Goal: Task Accomplishment & Management: Use online tool/utility

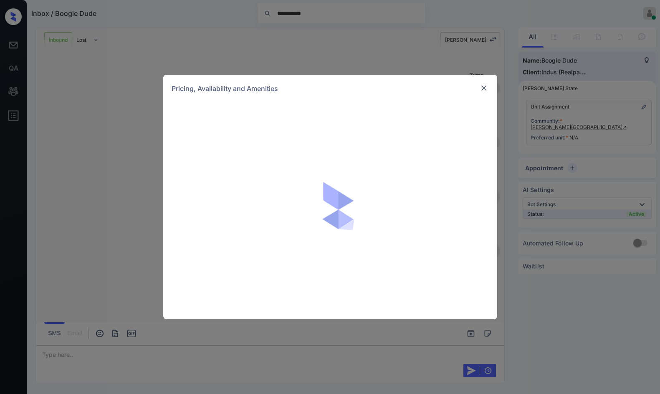
scroll to position [381, 0]
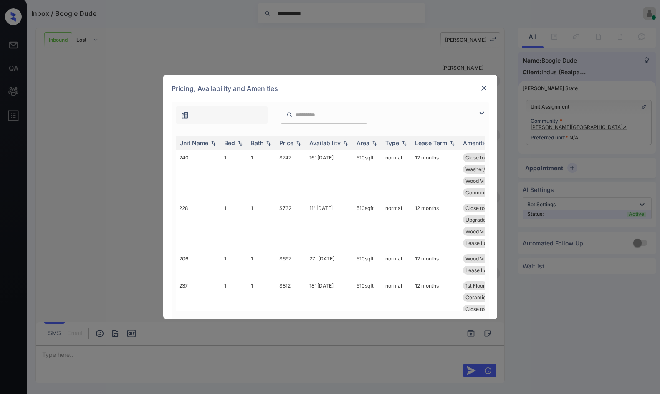
click at [489, 106] on div "**********" at bounding box center [330, 210] width 334 height 217
click at [484, 110] on img at bounding box center [482, 113] width 10 height 10
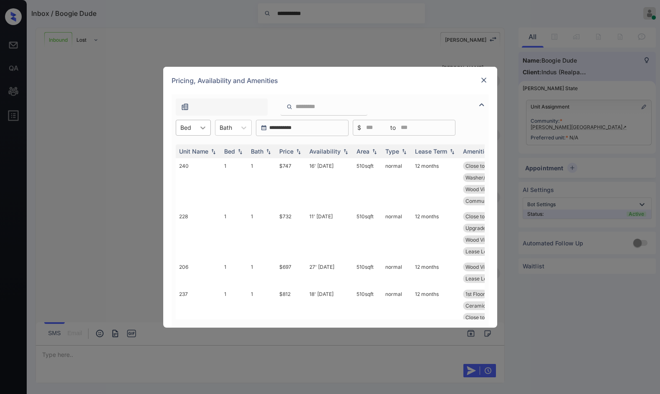
click at [205, 123] on div at bounding box center [202, 127] width 15 height 15
click at [198, 144] on div "1" at bounding box center [193, 148] width 35 height 15
click at [293, 148] on div "Price" at bounding box center [286, 151] width 14 height 7
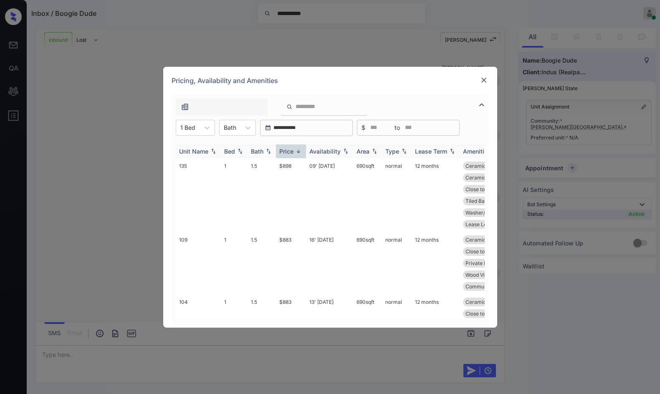
click at [293, 148] on div "Price" at bounding box center [286, 151] width 14 height 7
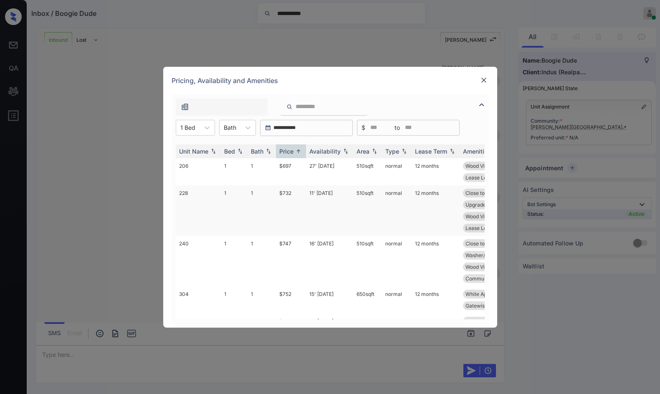
click at [306, 203] on td "11' [DATE]" at bounding box center [329, 210] width 47 height 51
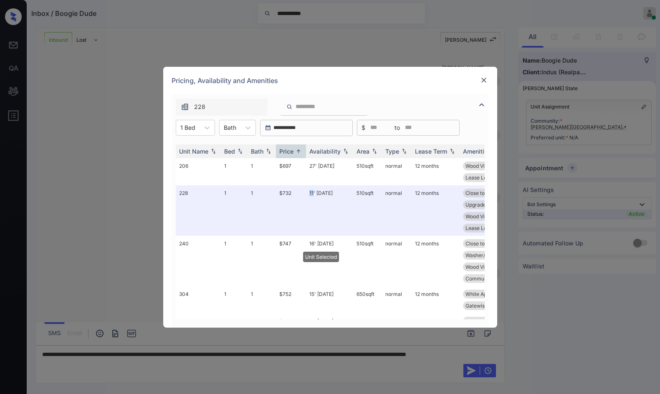
click at [481, 83] on img at bounding box center [484, 80] width 8 height 8
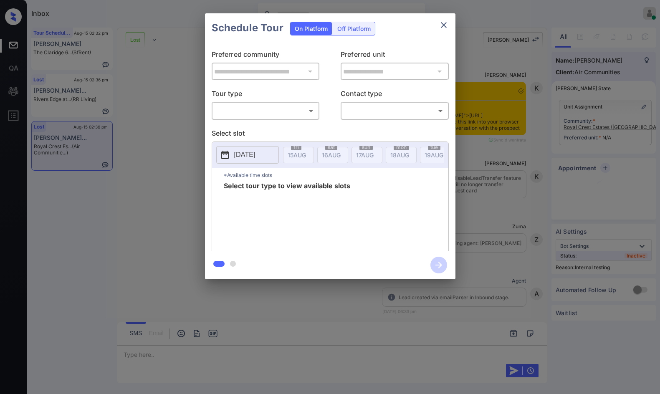
click at [271, 105] on body "Inbox Jezcil Usanastre Online Set yourself offline Set yourself on break Profil…" at bounding box center [330, 197] width 660 height 394
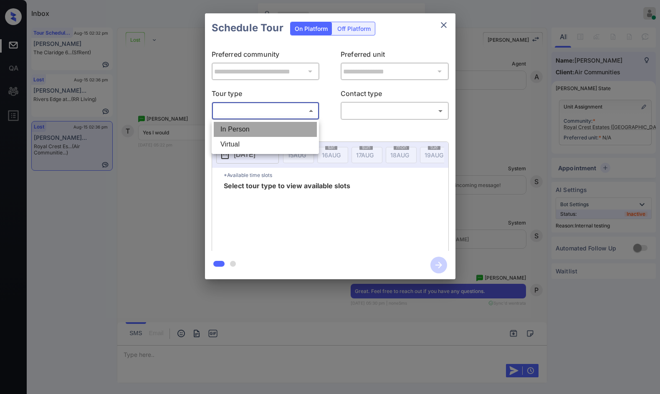
click at [271, 122] on li "In Person" at bounding box center [265, 129] width 103 height 15
type input "********"
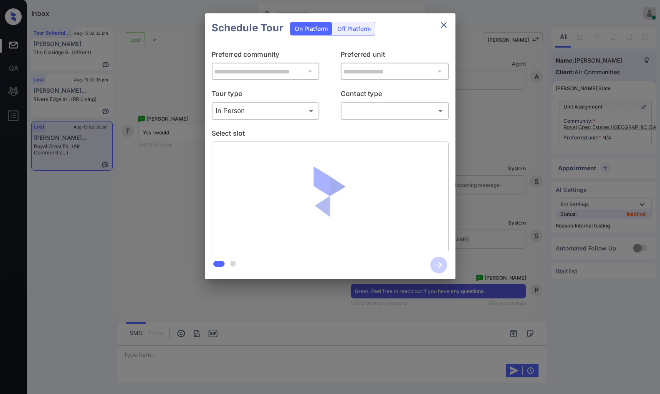
click at [346, 119] on div "​ ​" at bounding box center [395, 111] width 108 height 18
click at [381, 114] on body "Inbox Jezcil Usanastre Online Set yourself offline Set yourself on break Profil…" at bounding box center [330, 197] width 660 height 394
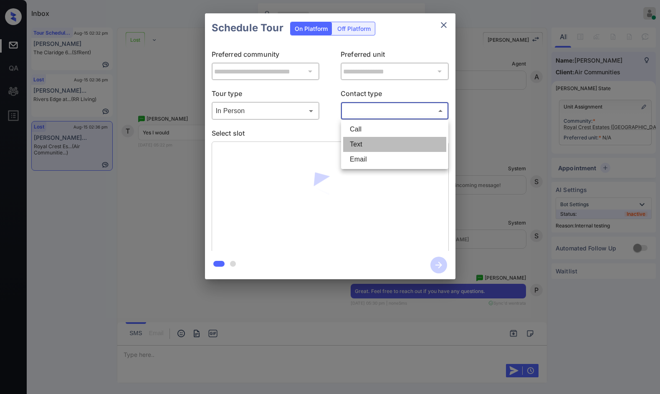
click at [378, 150] on li "Text" at bounding box center [394, 144] width 103 height 15
type input "****"
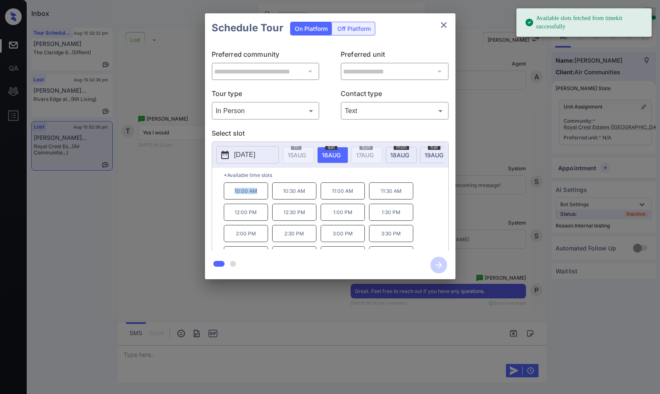
drag, startPoint x: 228, startPoint y: 202, endPoint x: 260, endPoint y: 201, distance: 31.3
click at [260, 200] on p "10:00 AM" at bounding box center [246, 190] width 44 height 17
copy p "10:00 AM"
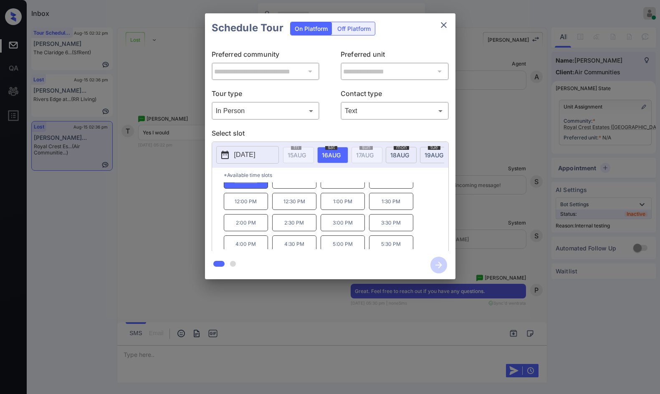
scroll to position [14, 0]
drag, startPoint x: 376, startPoint y: 247, endPoint x: 438, endPoint y: 245, distance: 61.4
click at [442, 246] on div "10:00 AM 10:30 AM 11:00 AM 11:30 AM 12:00 PM 12:30 PM 1:00 PM 1:30 PM 2:00 PM 2…" at bounding box center [336, 215] width 225 height 67
copy p "5:30 PM"
click at [159, 200] on div "**********" at bounding box center [330, 146] width 660 height 293
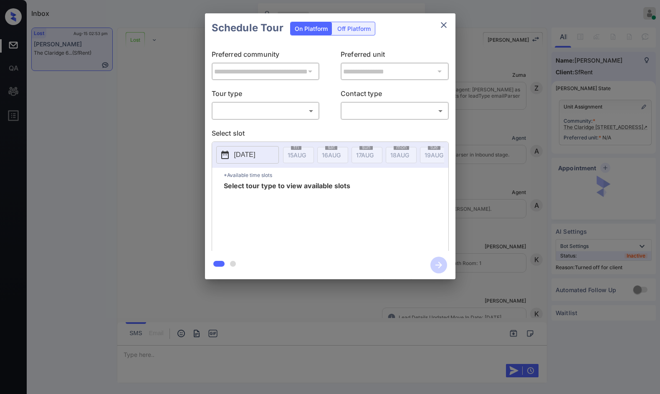
scroll to position [1941, 0]
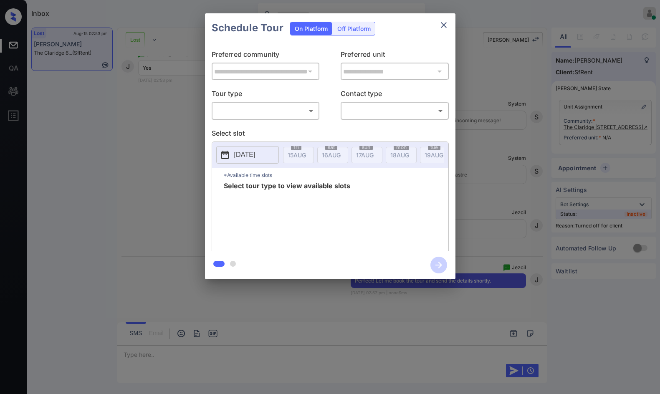
click at [343, 12] on div "**********" at bounding box center [330, 146] width 660 height 293
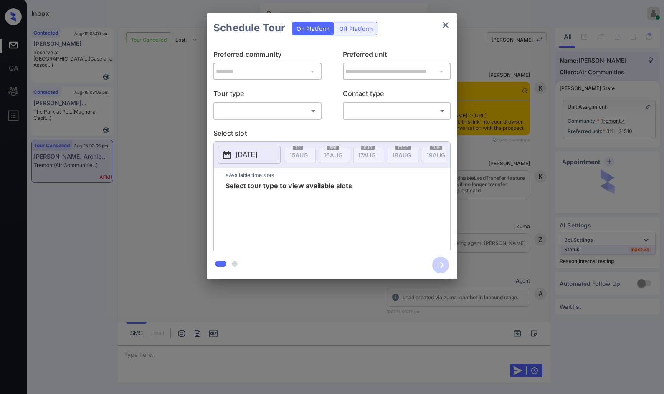
scroll to position [6736, 0]
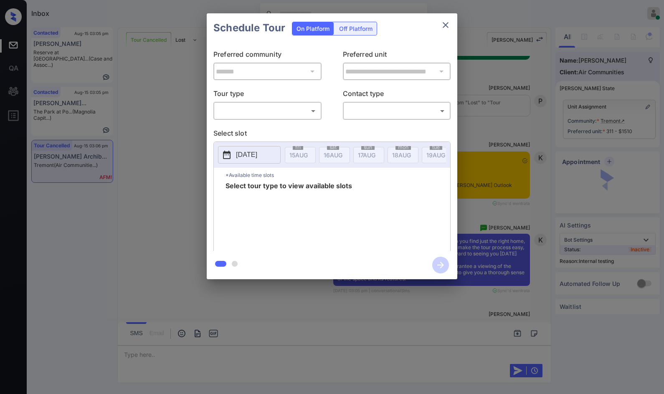
click at [299, 105] on body "Inbox Jezcil Usanastre Online Set yourself offline Set yourself on break Profil…" at bounding box center [332, 197] width 664 height 394
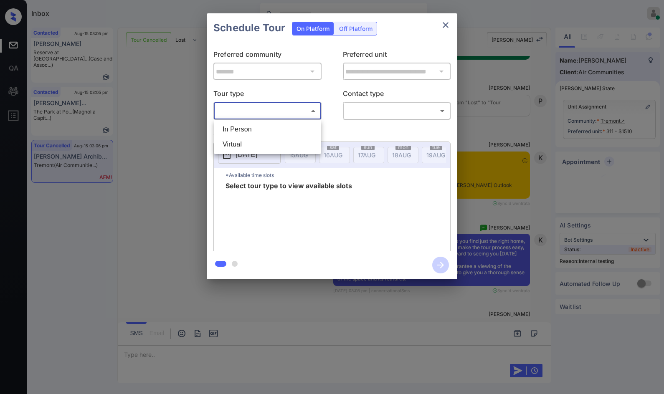
click at [267, 147] on li "Virtual" at bounding box center [267, 144] width 103 height 15
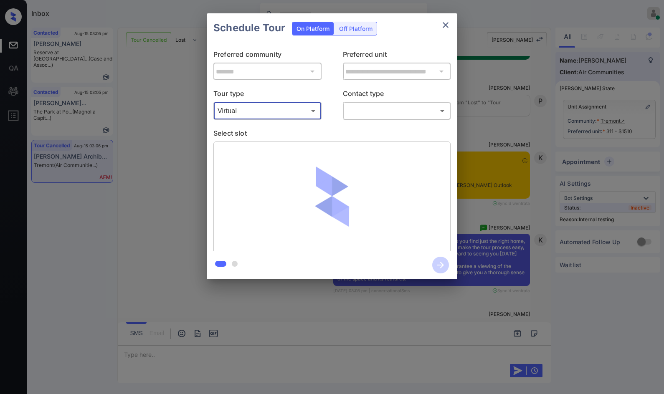
type input "*******"
click at [363, 119] on div "​ ​" at bounding box center [397, 111] width 108 height 18
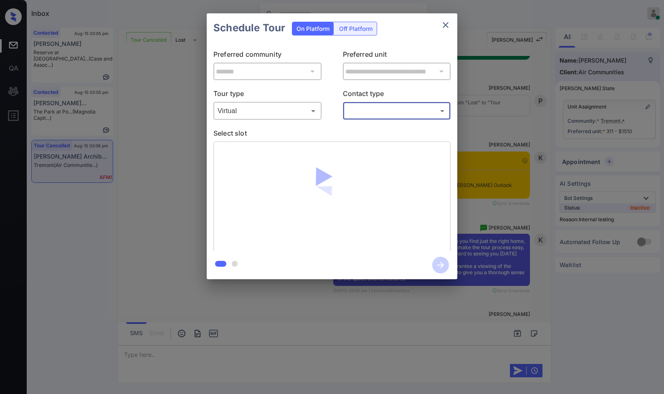
click at [364, 110] on body "Inbox Jezcil Usanastre Online Set yourself offline Set yourself on break Profil…" at bounding box center [332, 197] width 664 height 394
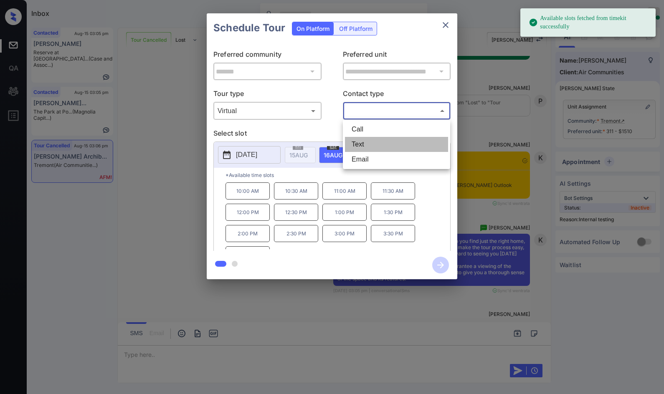
drag, startPoint x: 369, startPoint y: 144, endPoint x: 368, endPoint y: 137, distance: 7.3
click at [368, 144] on li "Text" at bounding box center [396, 144] width 103 height 15
type input "****"
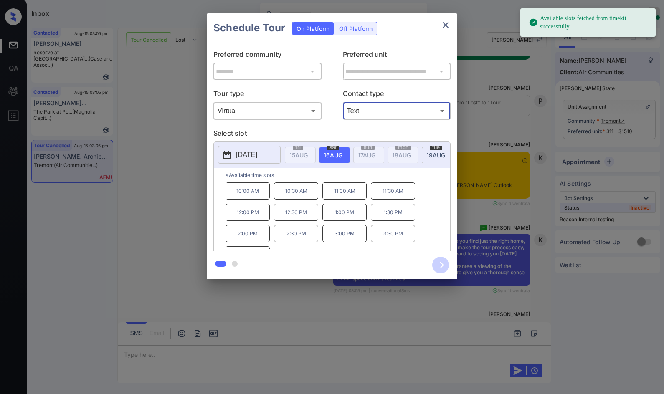
click at [146, 171] on div "**********" at bounding box center [332, 146] width 664 height 293
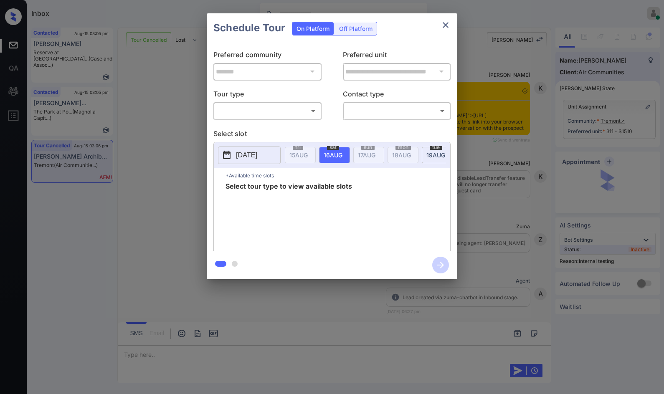
scroll to position [7646, 0]
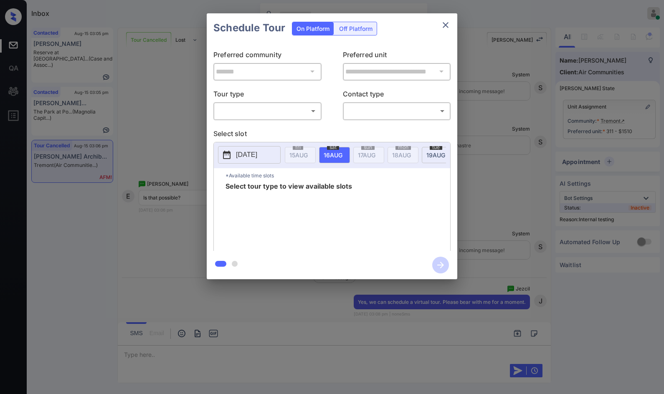
click at [289, 107] on body "Inbox Jezcil Usanastre Online Set yourself offline Set yourself on break Profil…" at bounding box center [332, 197] width 664 height 394
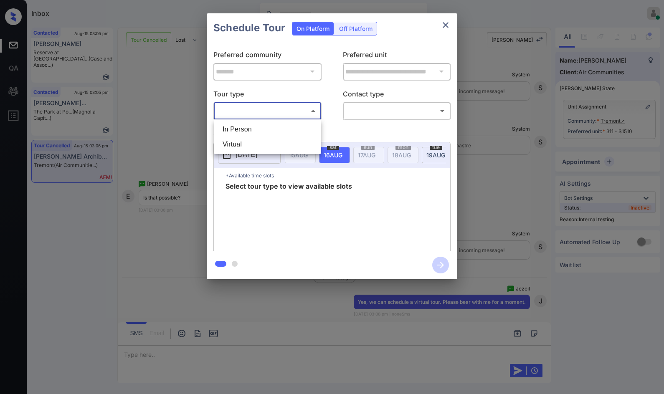
click at [269, 147] on li "Virtual" at bounding box center [267, 144] width 103 height 15
type input "*******"
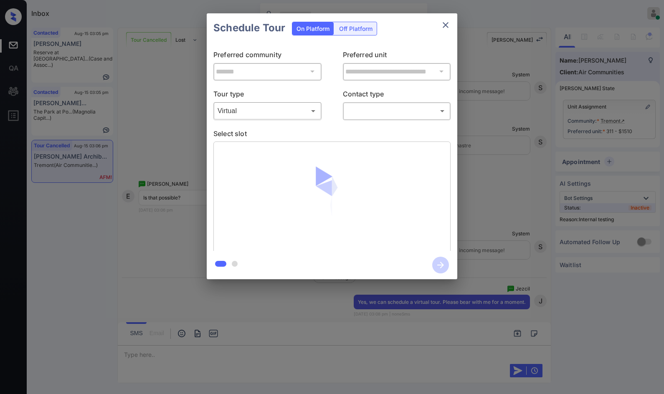
click at [362, 101] on p "Contact type" at bounding box center [397, 94] width 108 height 13
click at [368, 113] on body "Inbox Jezcil Usanastre Online Set yourself offline Set yourself on break Profil…" at bounding box center [332, 197] width 664 height 394
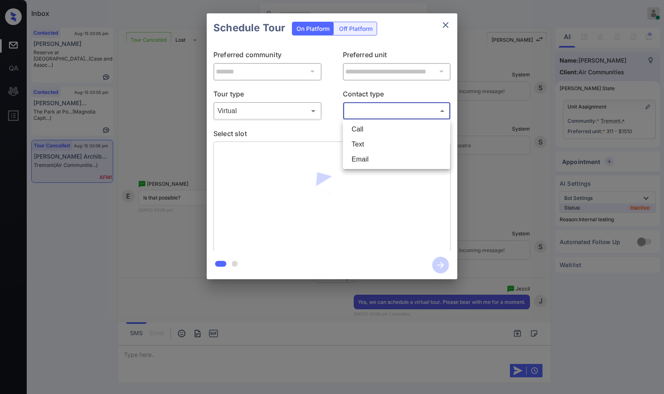
click at [363, 139] on li "Text" at bounding box center [396, 144] width 103 height 15
type input "****"
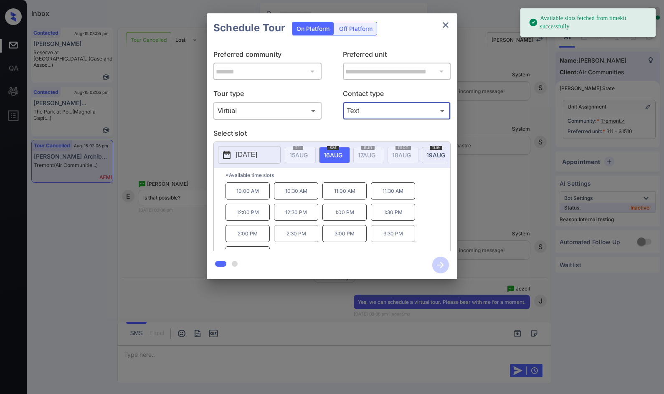
click at [242, 194] on p "10:00 AM" at bounding box center [247, 190] width 44 height 17
click at [437, 263] on icon "button" at bounding box center [440, 265] width 17 height 17
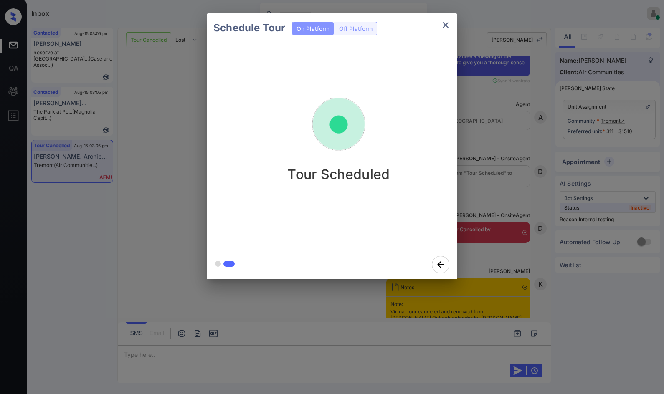
scroll to position [8175, 0]
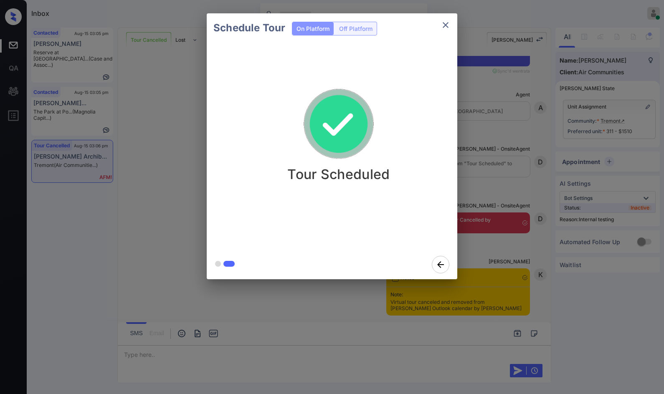
click at [135, 137] on div "Schedule Tour On Platform Off Platform Tour Scheduled" at bounding box center [332, 146] width 664 height 293
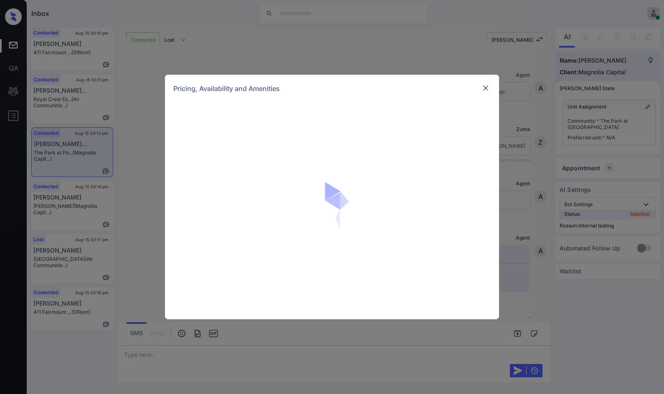
scroll to position [1086, 0]
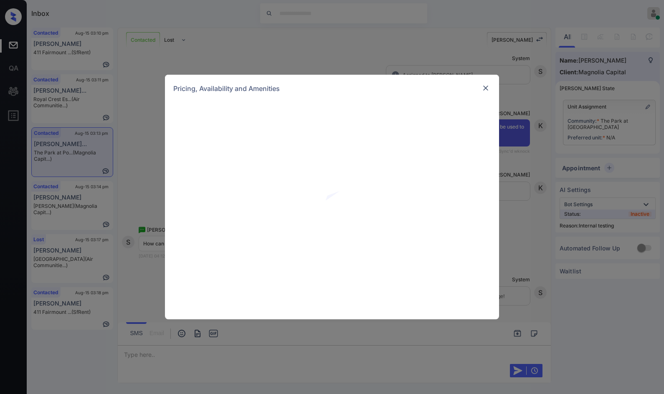
click at [485, 88] on img at bounding box center [485, 88] width 8 height 8
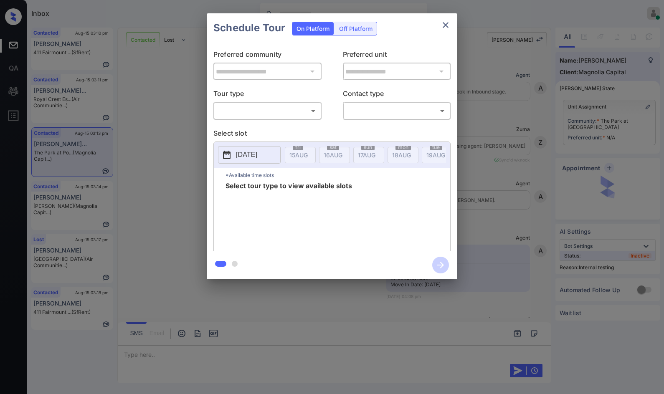
scroll to position [1086, 0]
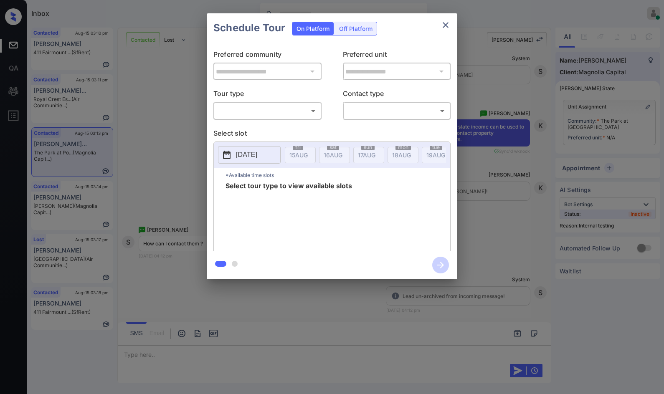
click at [231, 98] on p "Tour type" at bounding box center [267, 94] width 108 height 13
click at [237, 109] on body "Inbox Jezcil Usanastre Online Set yourself offline Set yourself on break Profil…" at bounding box center [332, 197] width 664 height 394
click at [507, 136] on div at bounding box center [332, 197] width 664 height 394
click at [548, 179] on div "**********" at bounding box center [332, 146] width 664 height 293
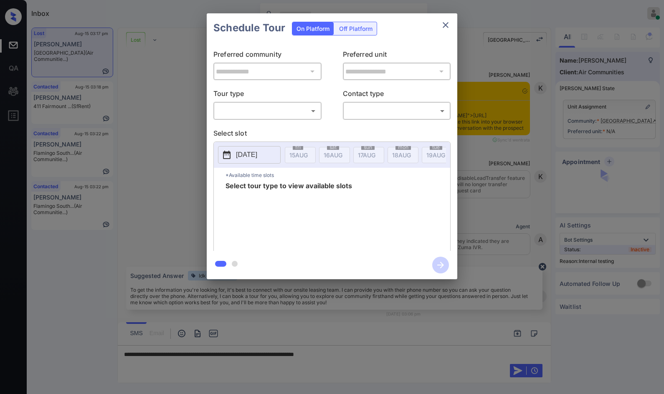
scroll to position [2002, 0]
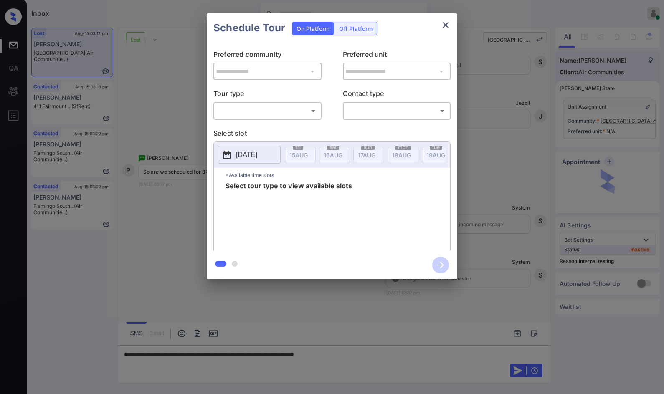
click at [275, 95] on p "Tour type" at bounding box center [267, 94] width 108 height 13
click at [279, 103] on div "​ ​" at bounding box center [267, 111] width 108 height 18
click at [278, 116] on body "Inbox Jezcil Usanastre Online Set yourself offline Set yourself on break Profil…" at bounding box center [332, 197] width 664 height 394
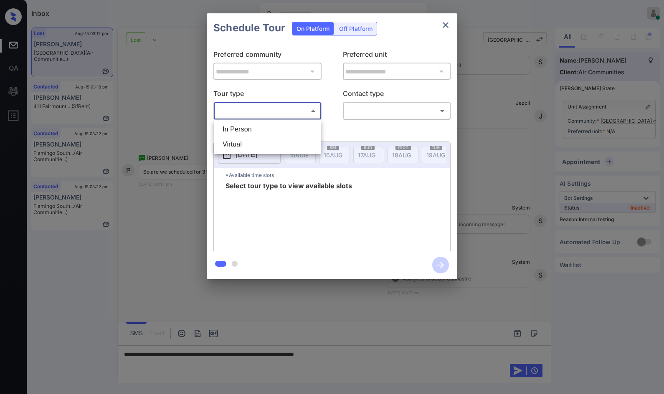
click at [265, 132] on li "In Person" at bounding box center [267, 129] width 103 height 15
type input "********"
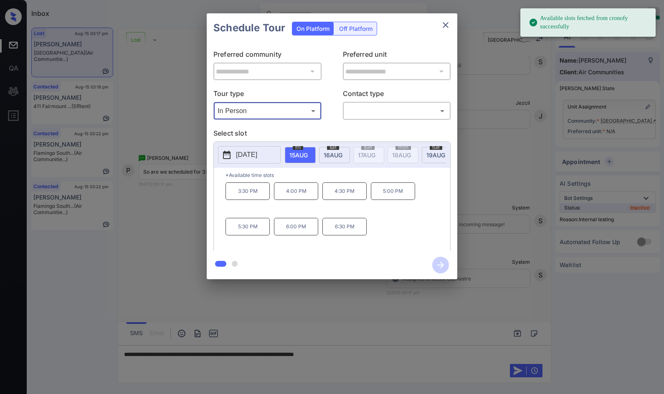
click at [191, 207] on div "**********" at bounding box center [332, 146] width 664 height 293
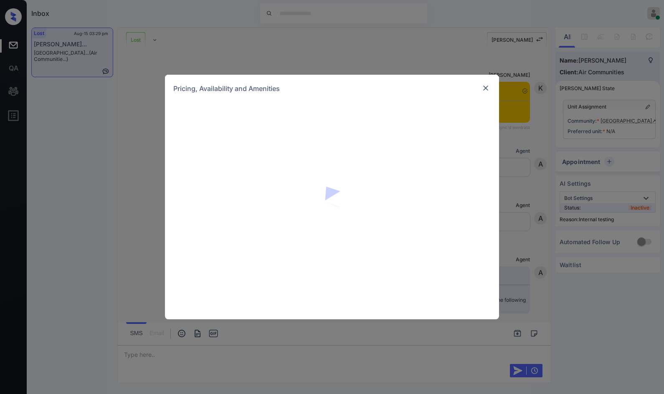
scroll to position [2915, 0]
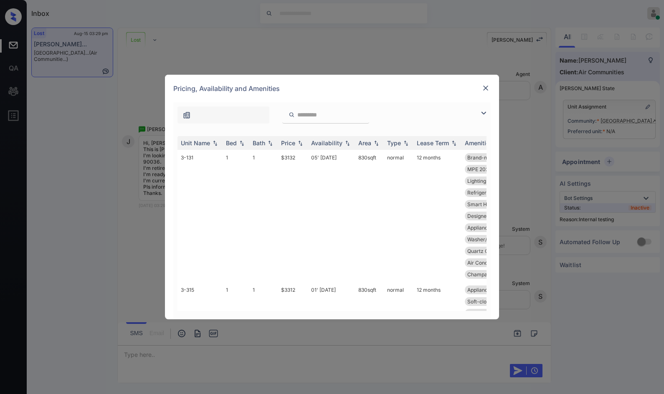
click at [483, 114] on img at bounding box center [483, 113] width 10 height 10
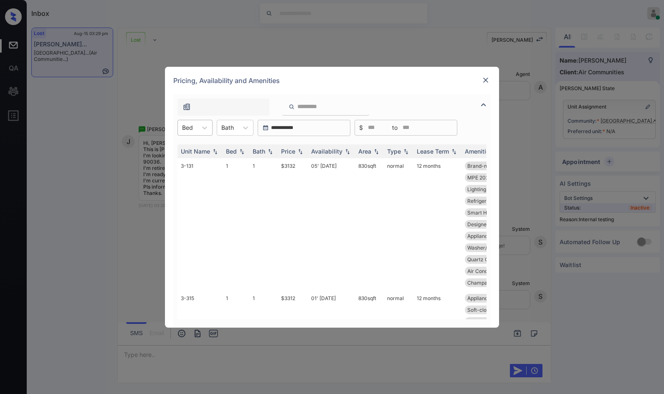
click at [192, 126] on div at bounding box center [187, 127] width 11 height 9
drag, startPoint x: 200, startPoint y: 149, endPoint x: 255, endPoint y: 151, distance: 55.1
click at [200, 149] on div "1" at bounding box center [194, 148] width 35 height 15
click at [299, 153] on img at bounding box center [300, 151] width 8 height 6
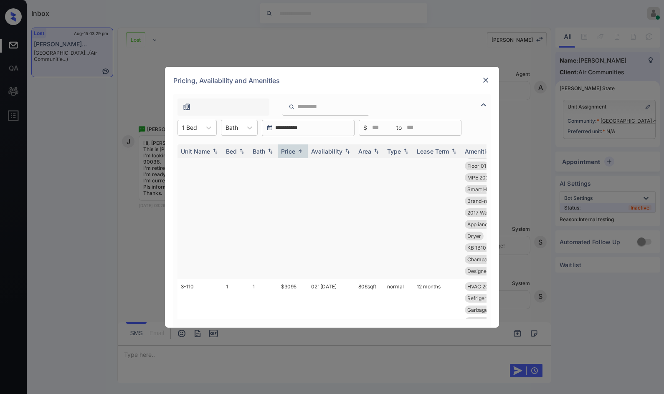
scroll to position [389, 0]
click at [330, 278] on td "02' May 25" at bounding box center [331, 341] width 47 height 132
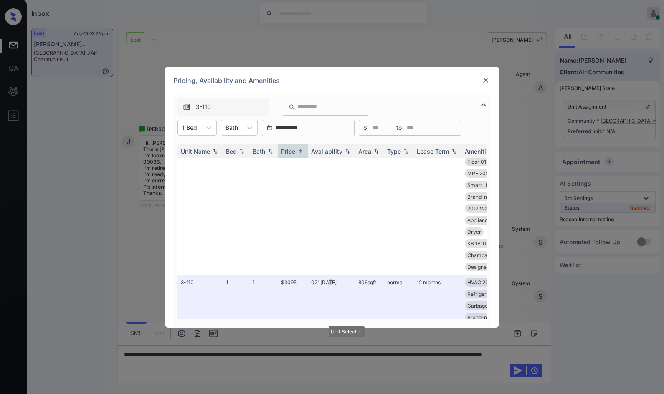
click at [488, 77] on img at bounding box center [485, 80] width 8 height 8
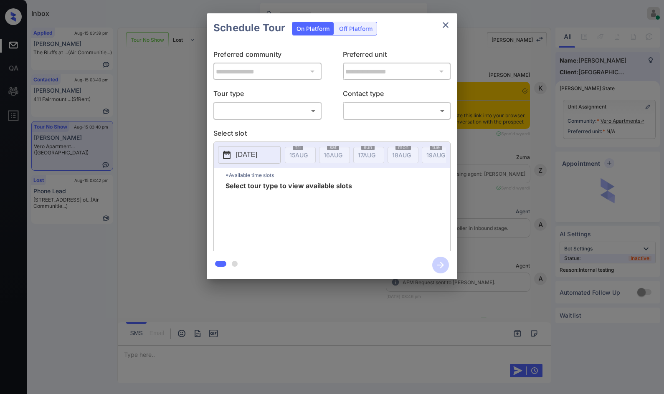
scroll to position [8902, 0]
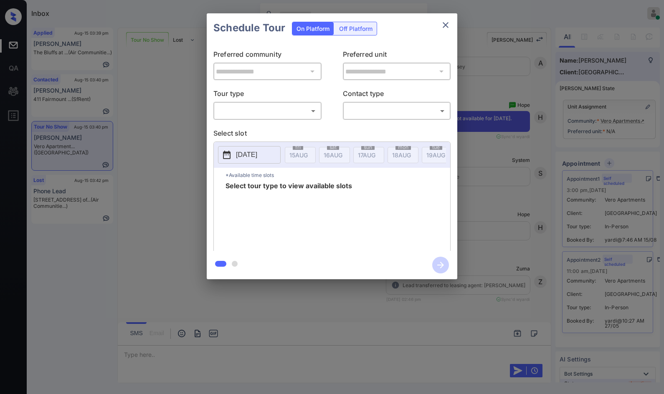
click at [245, 114] on body "Inbox Jezcil Usanastre Online Set yourself offline Set yourself on break Profil…" at bounding box center [332, 197] width 664 height 394
click at [554, 165] on div at bounding box center [332, 197] width 664 height 394
click at [549, 157] on div "**********" at bounding box center [332, 146] width 664 height 293
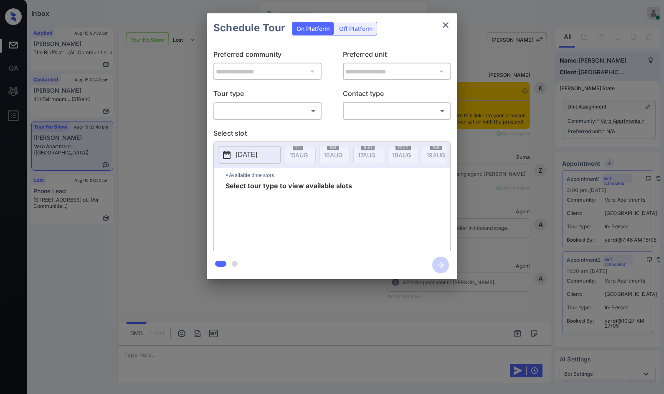
scroll to position [8902, 0]
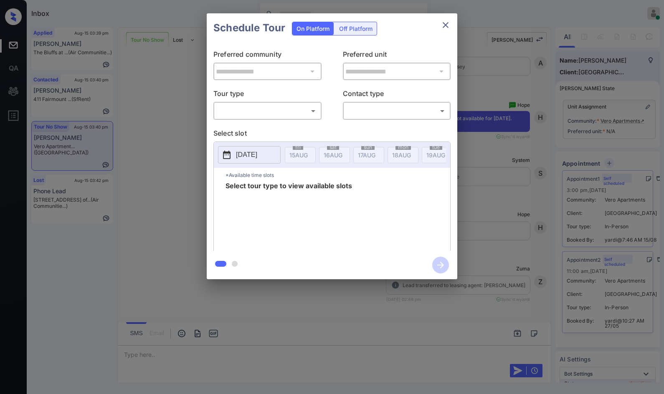
click at [267, 117] on body "Inbox Jezcil Usanastre Online Set yourself offline Set yourself on break Profil…" at bounding box center [332, 197] width 664 height 394
click at [265, 129] on li "In Person" at bounding box center [267, 129] width 103 height 15
type input "********"
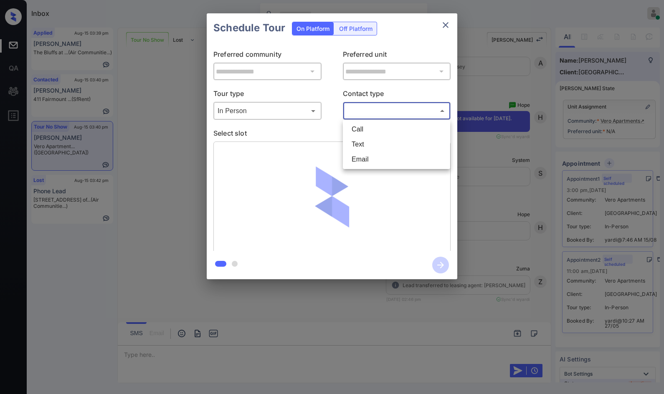
click at [370, 117] on body "Inbox Jezcil Usanastre Online Set yourself offline Set yourself on break Profil…" at bounding box center [332, 197] width 664 height 394
drag, startPoint x: 369, startPoint y: 139, endPoint x: 380, endPoint y: 147, distance: 13.9
click at [369, 139] on li "Text" at bounding box center [396, 144] width 103 height 15
type input "****"
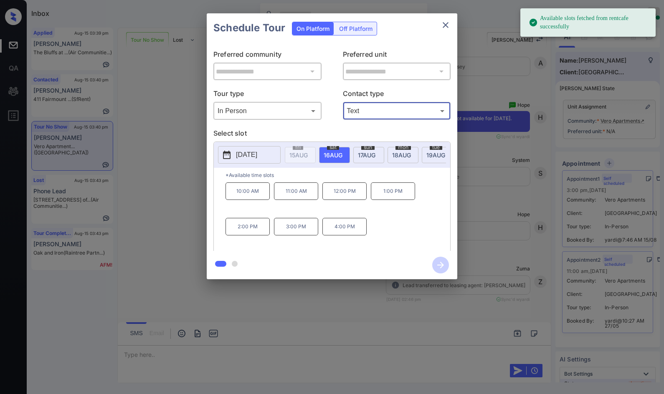
click at [162, 170] on div "**********" at bounding box center [332, 146] width 664 height 293
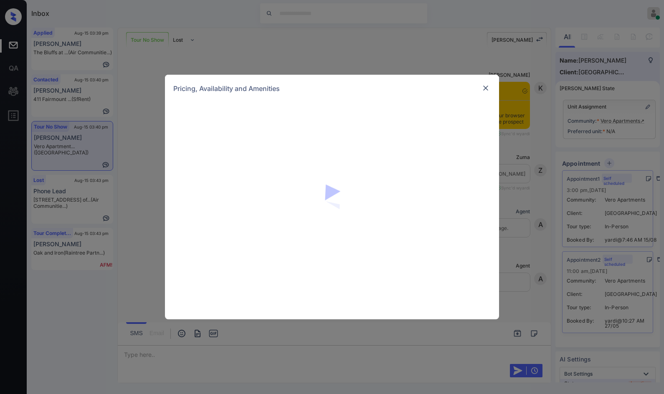
scroll to position [898, 0]
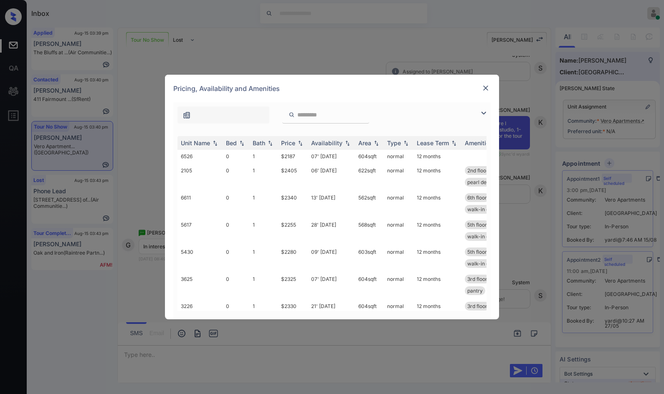
drag, startPoint x: 482, startPoint y: 112, endPoint x: 382, endPoint y: 134, distance: 102.9
click at [482, 112] on img at bounding box center [483, 113] width 10 height 10
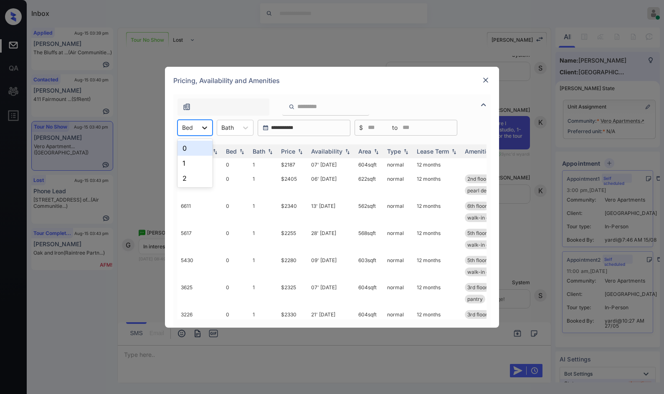
click at [203, 121] on div at bounding box center [204, 127] width 15 height 15
click at [194, 146] on div "0" at bounding box center [194, 148] width 35 height 15
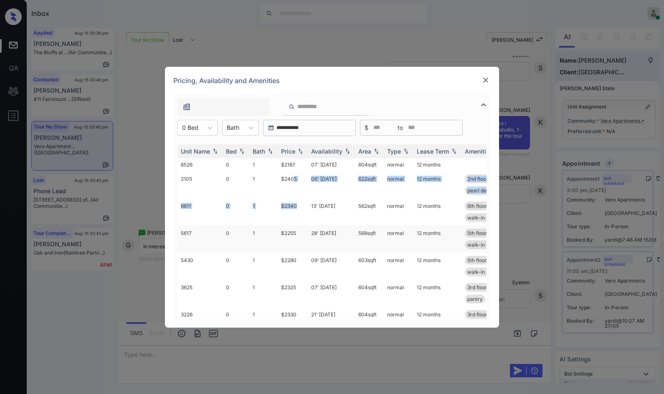
drag, startPoint x: 294, startPoint y: 179, endPoint x: 305, endPoint y: 232, distance: 54.1
click at [304, 216] on tbody "6526 0 1 $2187 07' [DATE] 604 sqft normal 12 months 2105 0 1 $2405 06' [DATE] 6…" at bounding box center [395, 292] width 436 height 269
click at [305, 235] on td "$2255" at bounding box center [293, 238] width 30 height 27
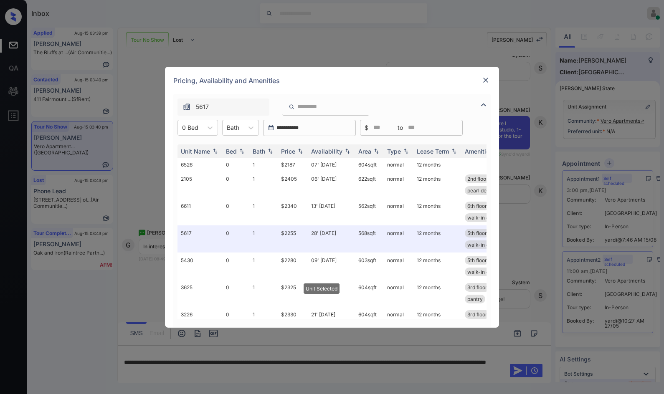
click at [490, 81] on div at bounding box center [485, 80] width 10 height 10
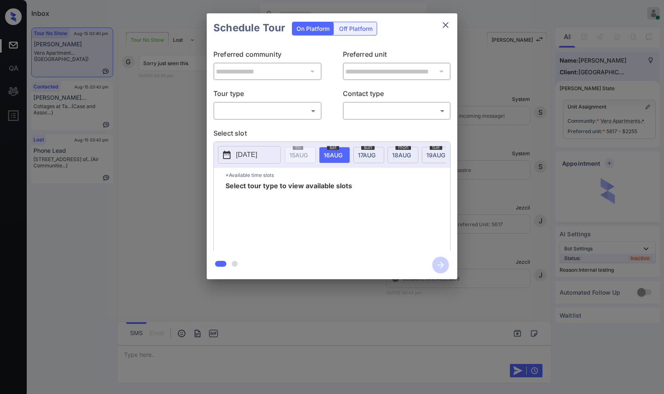
click at [288, 125] on div "**********" at bounding box center [332, 147] width 250 height 208
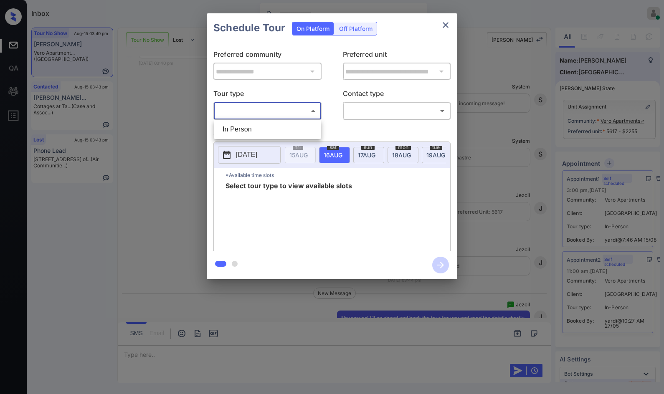
click at [291, 111] on body "Inbox Jezcil Usanastre Online Set yourself offline Set yourself on break Profil…" at bounding box center [332, 197] width 664 height 394
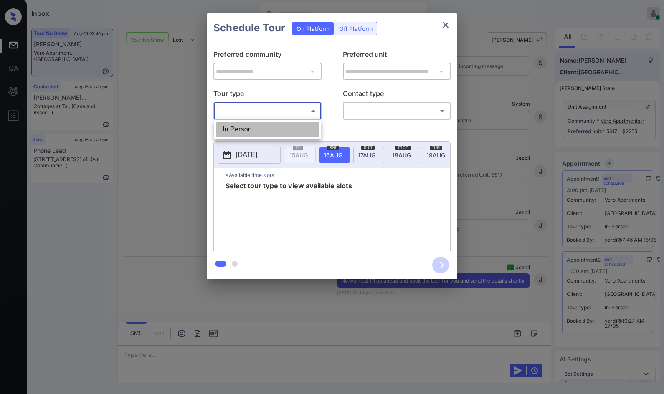
click at [287, 132] on li "In Person" at bounding box center [267, 129] width 103 height 15
type input "********"
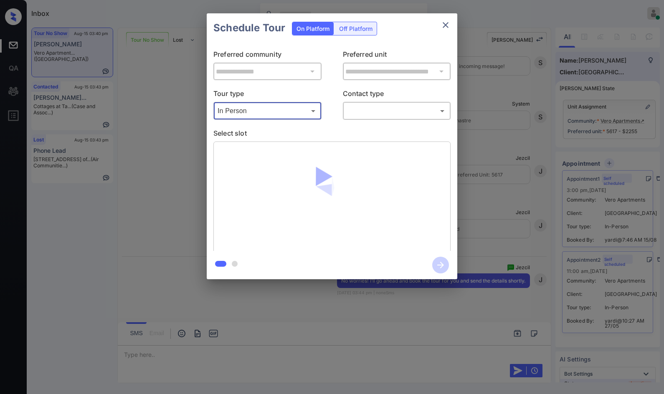
click at [382, 105] on body "Inbox Jezcil Usanastre Online Set yourself offline Set yourself on break Profil…" at bounding box center [332, 197] width 664 height 394
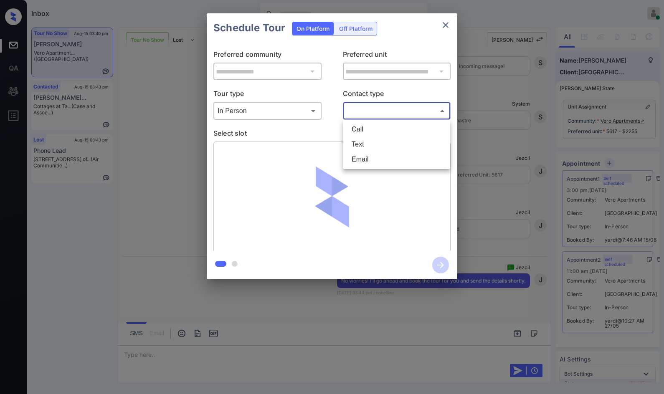
click at [374, 148] on li "Text" at bounding box center [396, 144] width 103 height 15
type input "****"
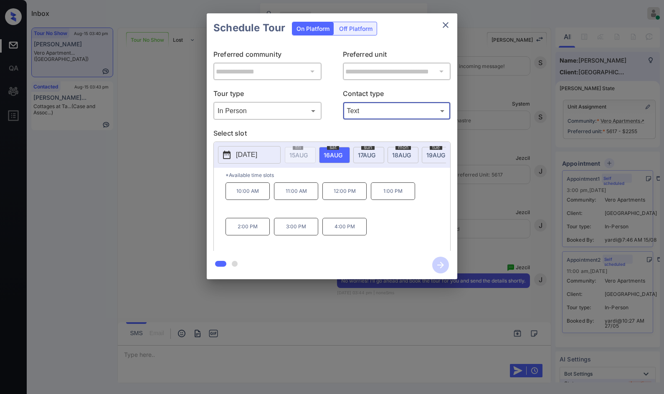
click at [344, 235] on p "4:00 PM" at bounding box center [344, 227] width 44 height 18
click at [445, 267] on icon "button" at bounding box center [440, 265] width 17 height 17
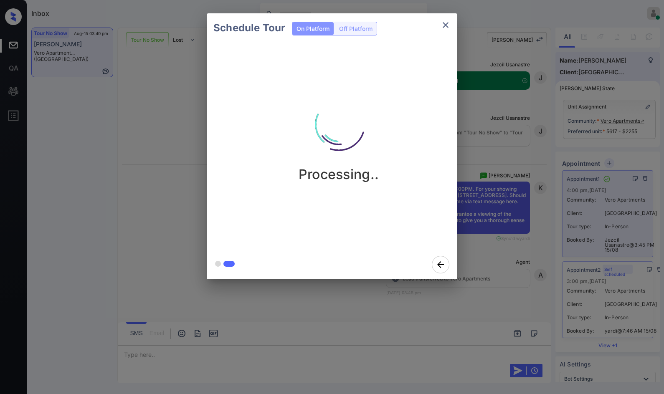
scroll to position [9763, 0]
click at [195, 154] on div "Schedule Tour On Platform Off Platform Tour Scheduled" at bounding box center [332, 146] width 664 height 293
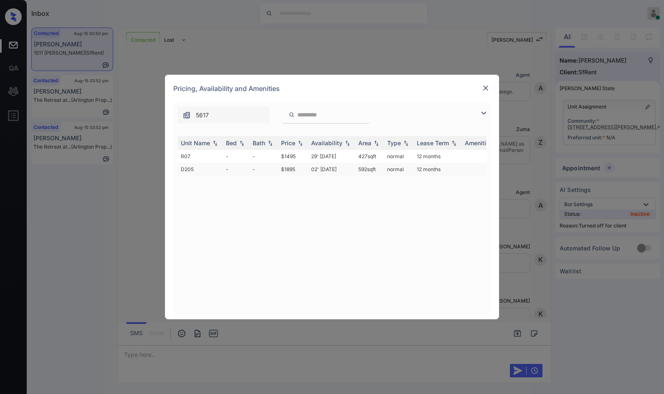
scroll to position [1393, 0]
click at [349, 159] on td "29' Jun 18" at bounding box center [331, 156] width 47 height 13
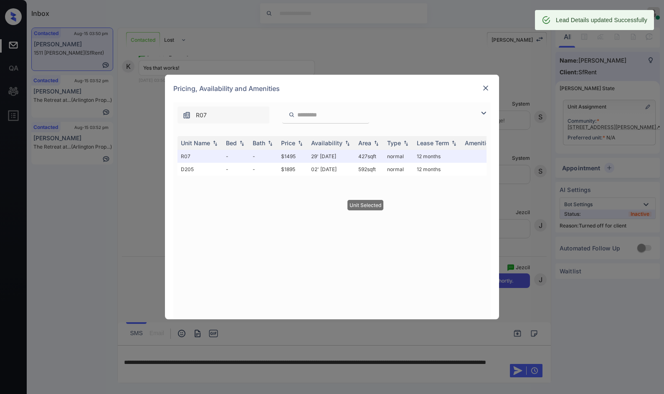
click at [485, 86] on img at bounding box center [485, 88] width 8 height 8
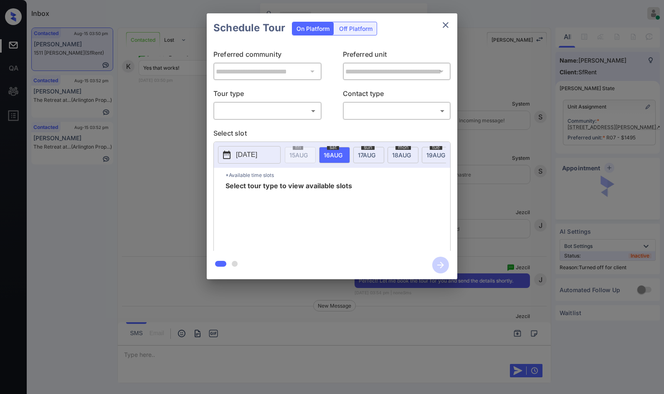
scroll to position [1448, 0]
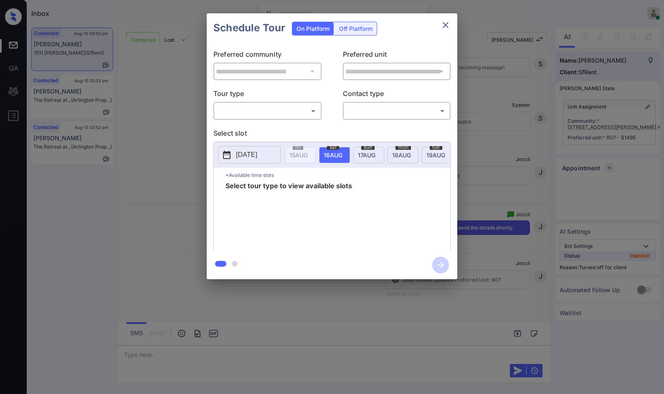
click at [313, 120] on div "**********" at bounding box center [332, 147] width 250 height 208
click at [301, 114] on body "Inbox Jezcil Usanastre Online Set yourself offline Set yourself on break Profil…" at bounding box center [332, 197] width 664 height 394
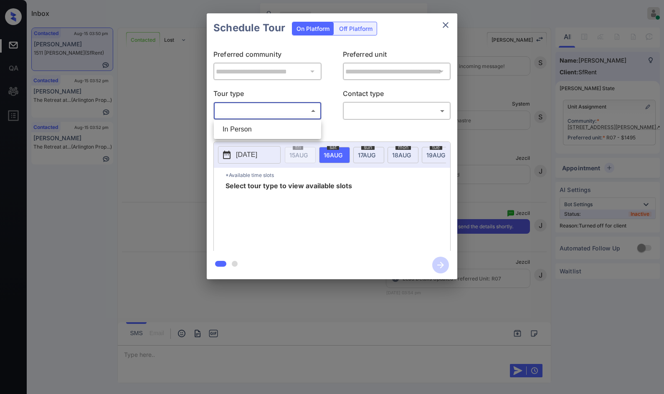
click at [284, 131] on li "In Person" at bounding box center [267, 129] width 103 height 15
type input "********"
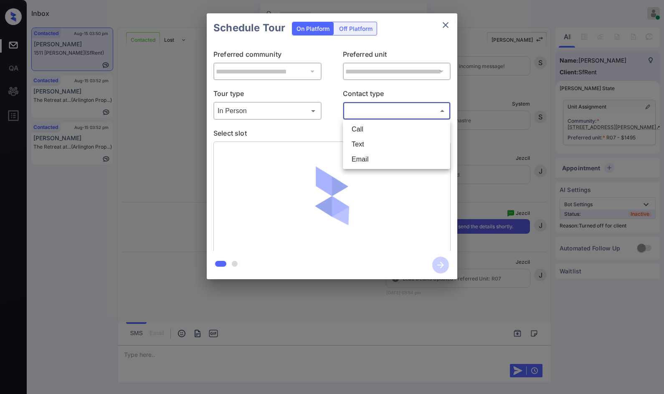
click at [358, 114] on body "Inbox Jezcil Usanastre Online Set yourself offline Set yourself on break Profil…" at bounding box center [332, 197] width 664 height 394
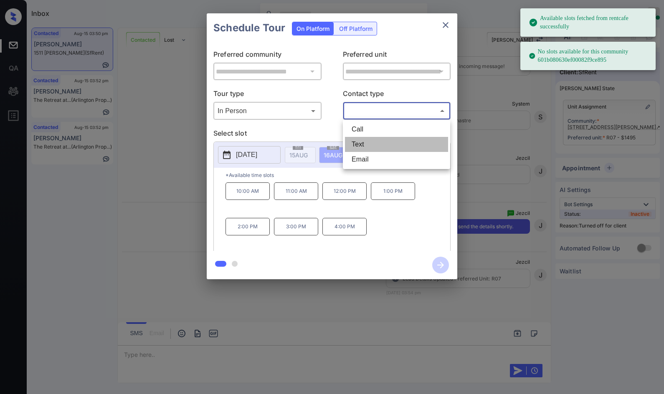
click at [365, 142] on li "Text" at bounding box center [396, 144] width 103 height 15
type input "****"
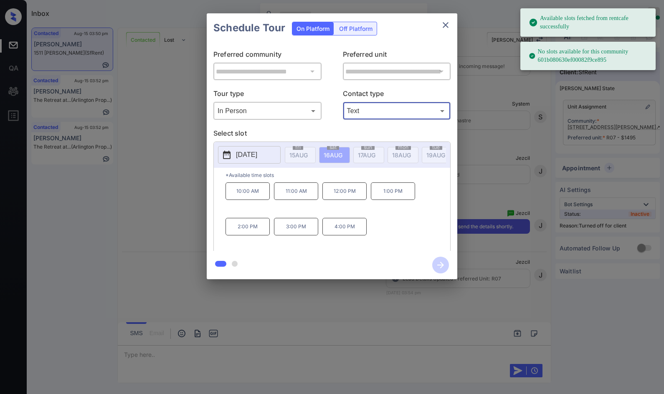
click at [361, 29] on div "Off Platform" at bounding box center [356, 28] width 42 height 13
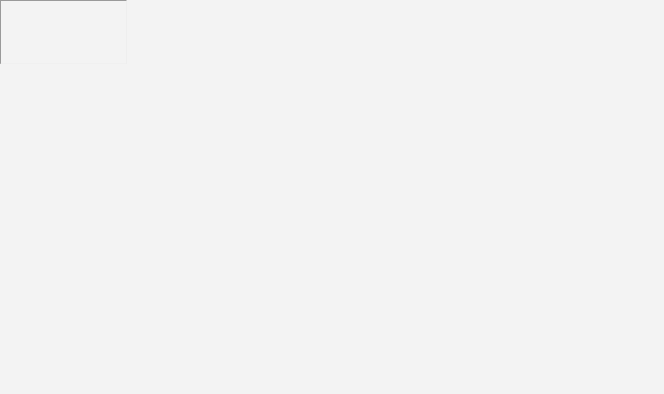
click at [510, 157] on body at bounding box center [332, 197] width 664 height 394
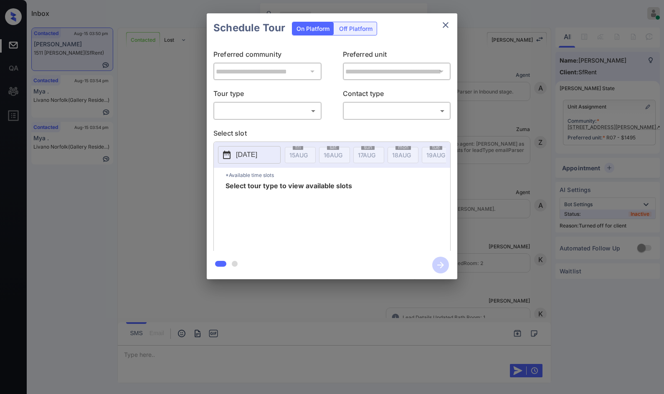
scroll to position [1448, 0]
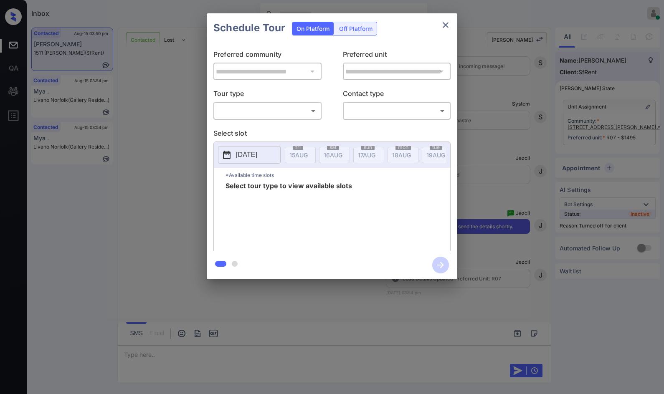
click at [355, 26] on div "Off Platform" at bounding box center [356, 28] width 42 height 13
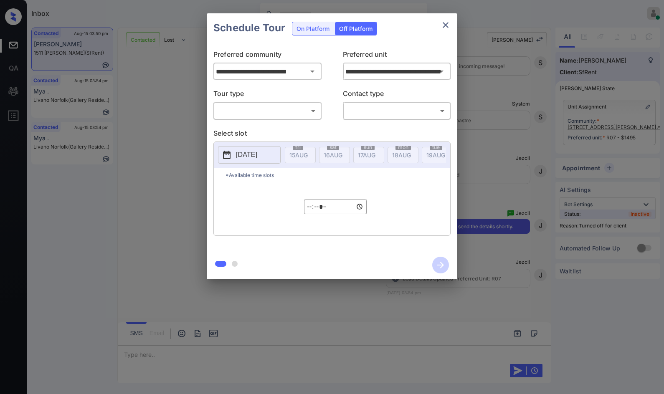
click at [271, 107] on body "Inbox Jezcil Usanastre Online Set yourself offline Set yourself on break Profil…" at bounding box center [332, 197] width 664 height 394
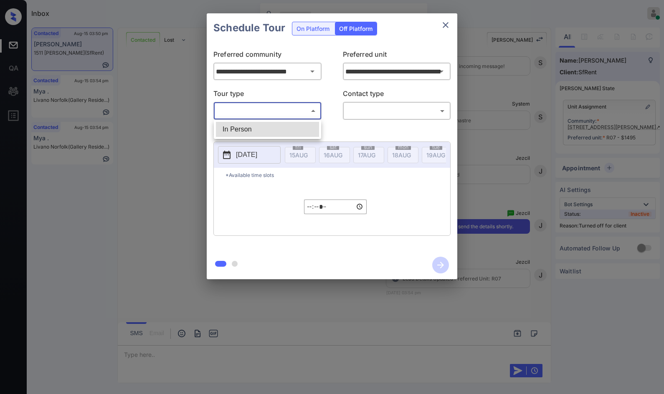
click at [268, 128] on li "In Person" at bounding box center [267, 129] width 103 height 15
type input "********"
click at [349, 120] on div "​ ​" at bounding box center [397, 111] width 108 height 18
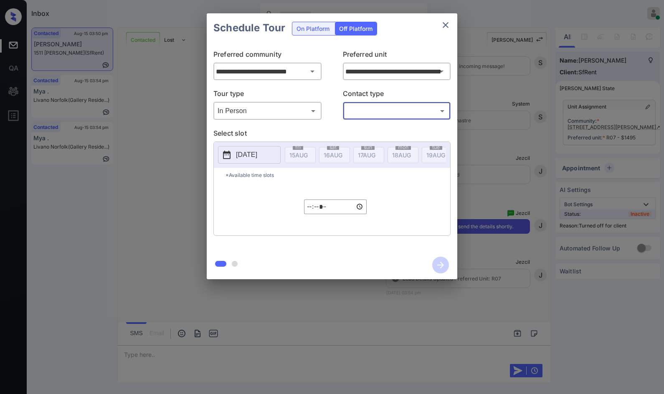
click at [362, 113] on body "Inbox Jezcil Usanastre Online Set yourself offline Set yourself on break Profil…" at bounding box center [332, 197] width 664 height 394
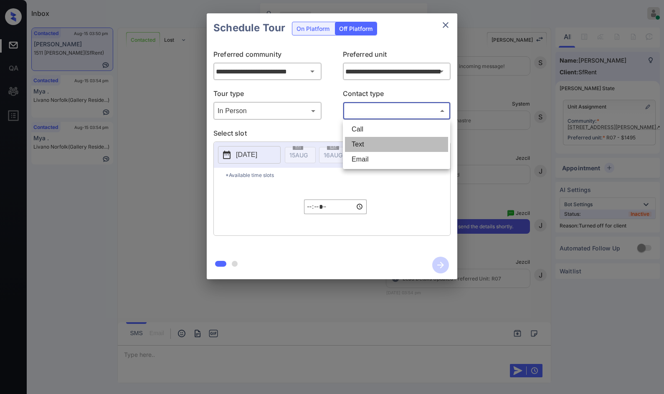
click at [363, 147] on li "Text" at bounding box center [396, 144] width 103 height 15
type input "****"
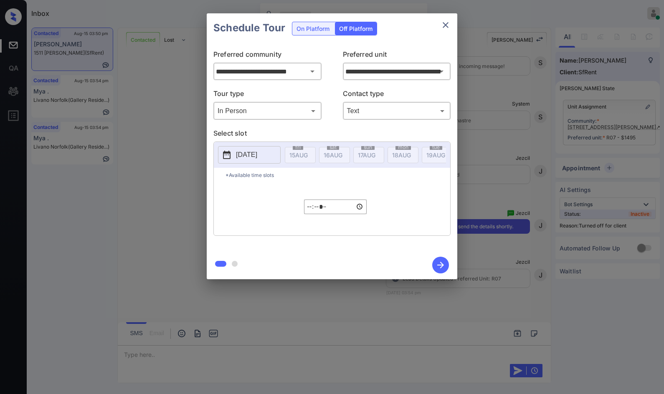
click at [273, 154] on button "2025-08-15" at bounding box center [249, 155] width 63 height 18
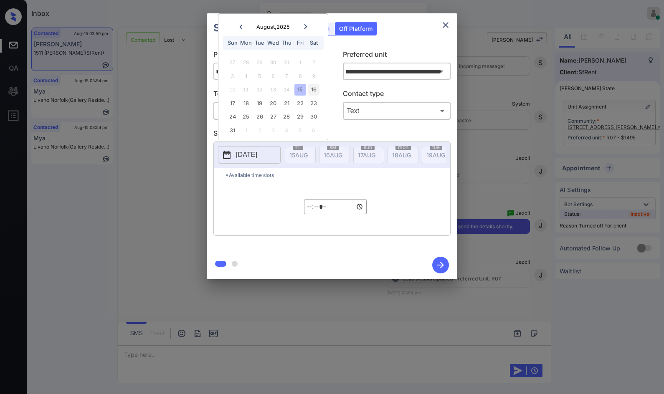
click at [313, 88] on div "16" at bounding box center [313, 89] width 11 height 11
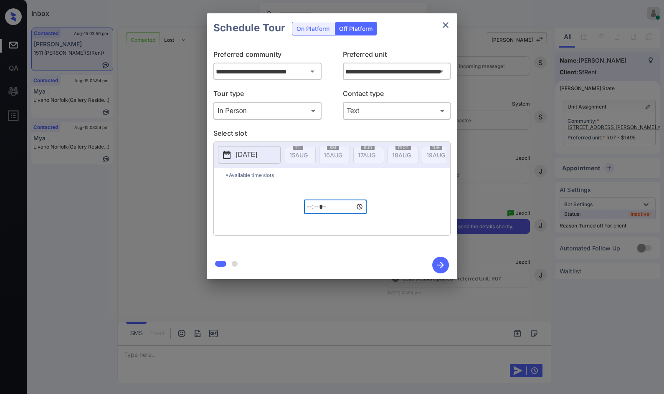
click at [306, 214] on input "*****" at bounding box center [335, 207] width 63 height 15
type input "*****"
click at [440, 268] on icon "button" at bounding box center [440, 265] width 7 height 7
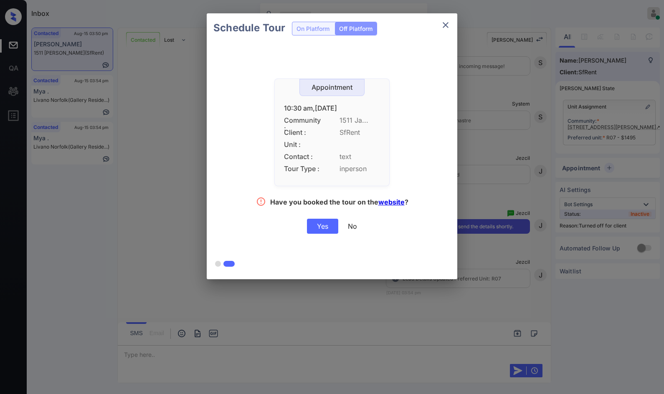
click at [302, 233] on div "Appointment 10:30 am,Sat,16-Aug-2025 Community : 1511 Ja... Client : SfRent Uni…" at bounding box center [331, 155] width 187 height 155
click at [321, 218] on div "Appointment 10:30 am,Sat,16-Aug-2025 Community : 1511 Ja... Client : SfRent Uni…" at bounding box center [331, 155] width 187 height 155
click at [324, 227] on div "Yes" at bounding box center [322, 226] width 31 height 15
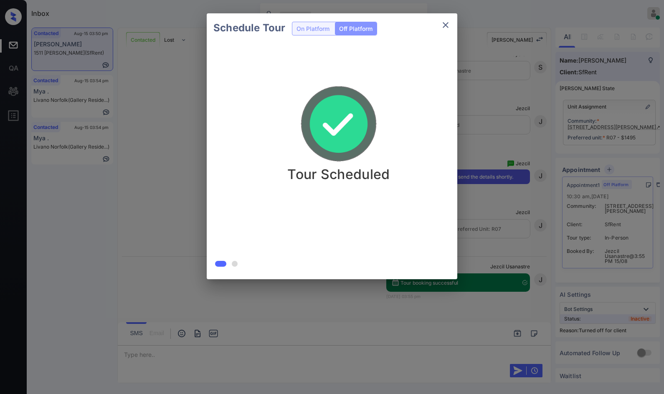
scroll to position [1501, 0]
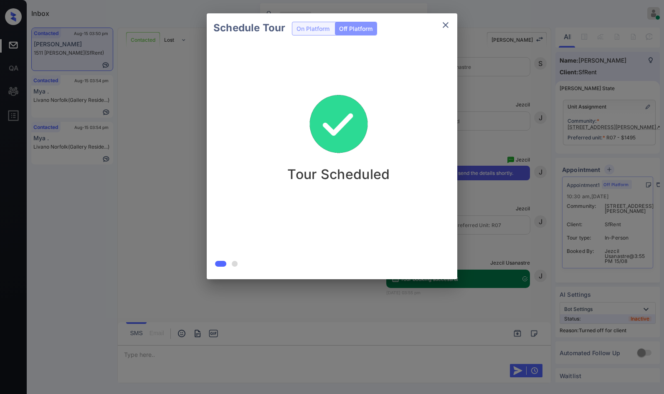
click at [182, 186] on div "Schedule Tour On Platform Off Platform Tour Scheduled" at bounding box center [332, 146] width 664 height 293
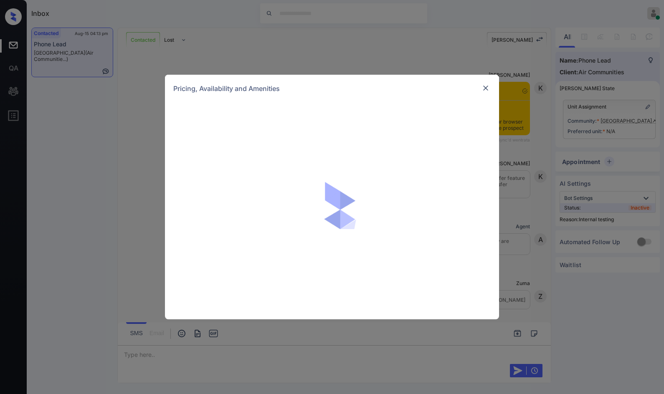
scroll to position [1179, 0]
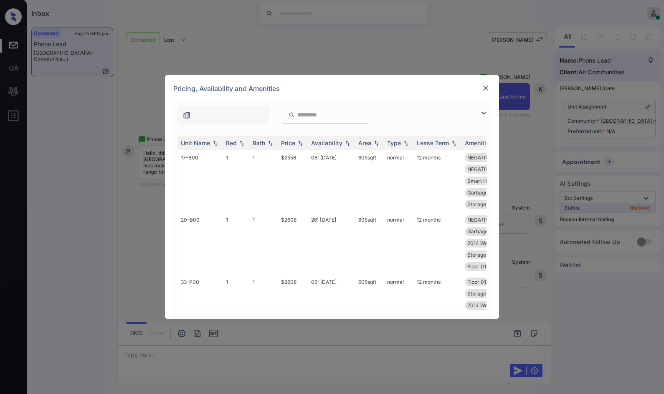
click at [481, 107] on div at bounding box center [331, 112] width 317 height 21
click at [484, 111] on img at bounding box center [483, 113] width 10 height 10
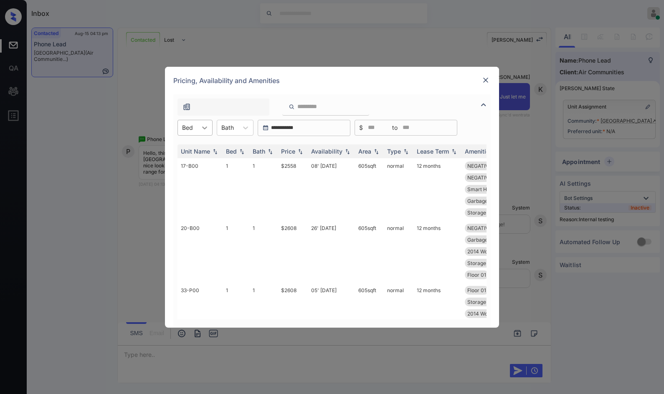
click at [204, 126] on icon at bounding box center [204, 128] width 8 height 8
click at [204, 147] on div "1" at bounding box center [194, 148] width 35 height 15
click at [303, 150] on img at bounding box center [300, 151] width 8 height 6
drag, startPoint x: 272, startPoint y: 160, endPoint x: 299, endPoint y: 163, distance: 27.3
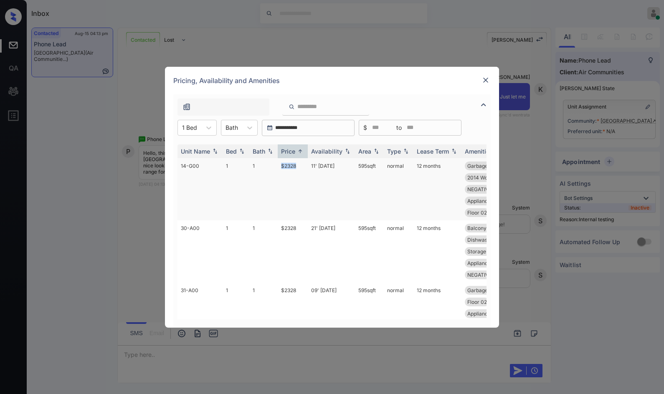
click at [299, 163] on tr "14-G00 1 1 $2328 11' [DATE] 595 sqft normal 12 months Garbage disposa... Balcon…" at bounding box center [395, 189] width 436 height 62
copy tr "$2328"
click at [205, 124] on icon at bounding box center [209, 128] width 8 height 8
click at [190, 157] on div "2" at bounding box center [196, 163] width 39 height 15
drag, startPoint x: 279, startPoint y: 167, endPoint x: 296, endPoint y: 172, distance: 17.4
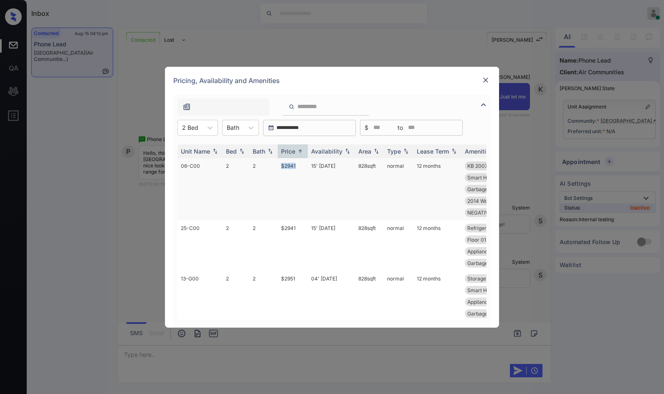
click at [296, 172] on td "$2941" at bounding box center [293, 189] width 30 height 62
copy td "$2941"
click at [120, 163] on div "**********" at bounding box center [332, 197] width 664 height 394
click at [486, 85] on div at bounding box center [485, 80] width 10 height 11
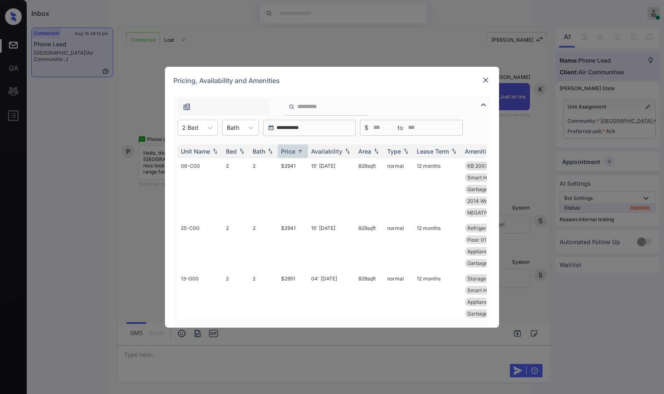
click at [489, 81] on img at bounding box center [485, 80] width 8 height 8
